Goal: Information Seeking & Learning: Find specific fact

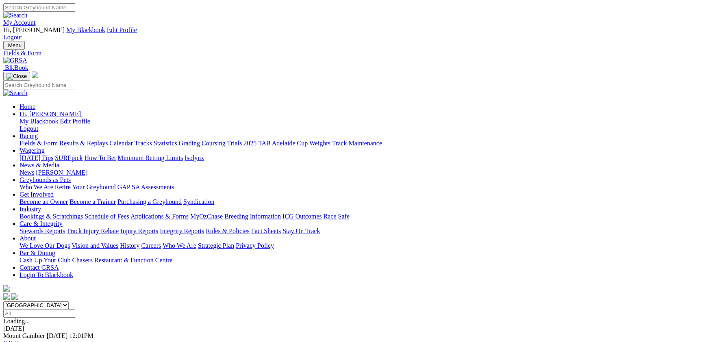
click at [108, 140] on link "Results & Replays" at bounding box center [83, 143] width 48 height 7
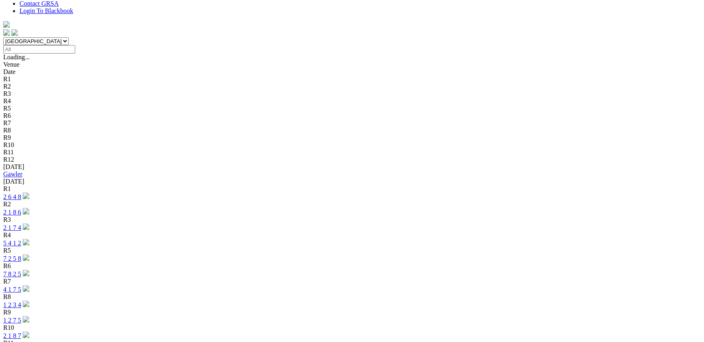
scroll to position [266, 0]
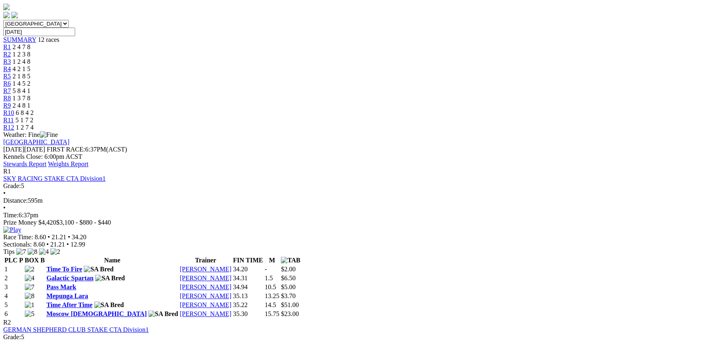
scroll to position [310, 0]
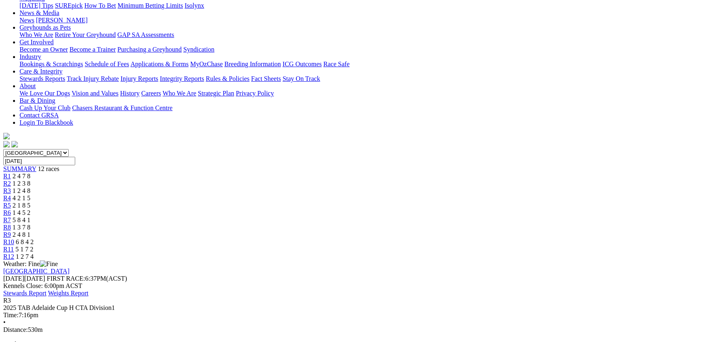
scroll to position [133, 0]
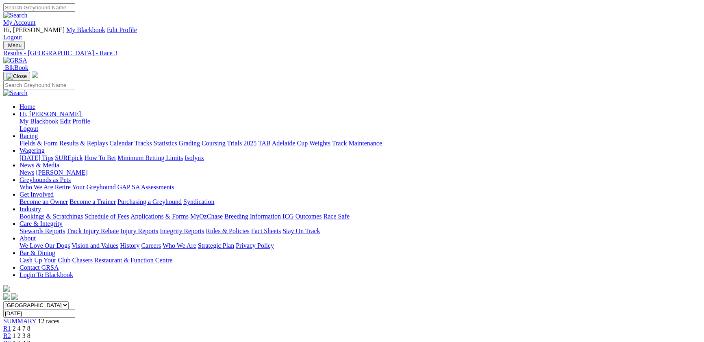
click at [30, 332] on span "1 2 3 8" at bounding box center [22, 335] width 18 height 7
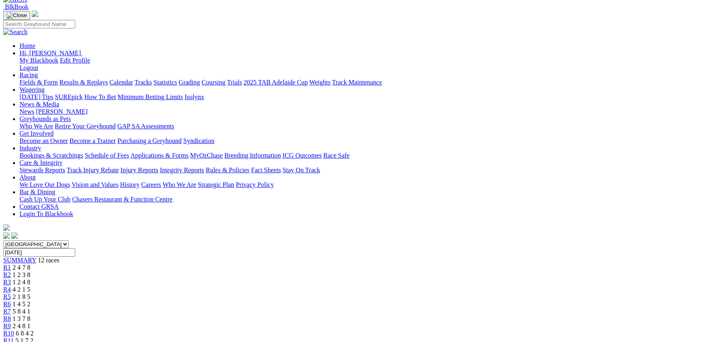
scroll to position [133, 0]
